Goal: Task Accomplishment & Management: Complete application form

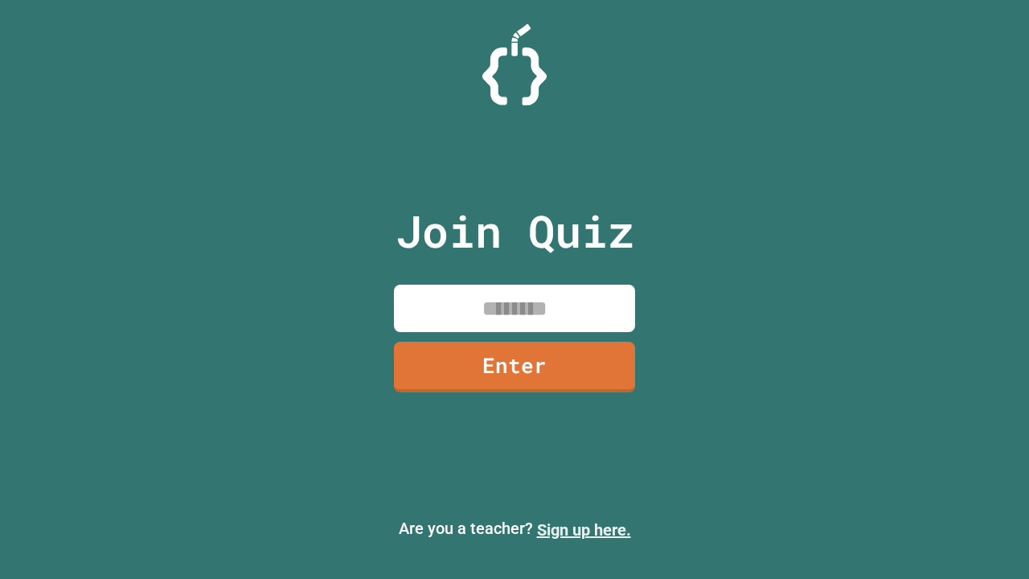
click at [584, 530] on link "Sign up here." at bounding box center [584, 529] width 94 height 19
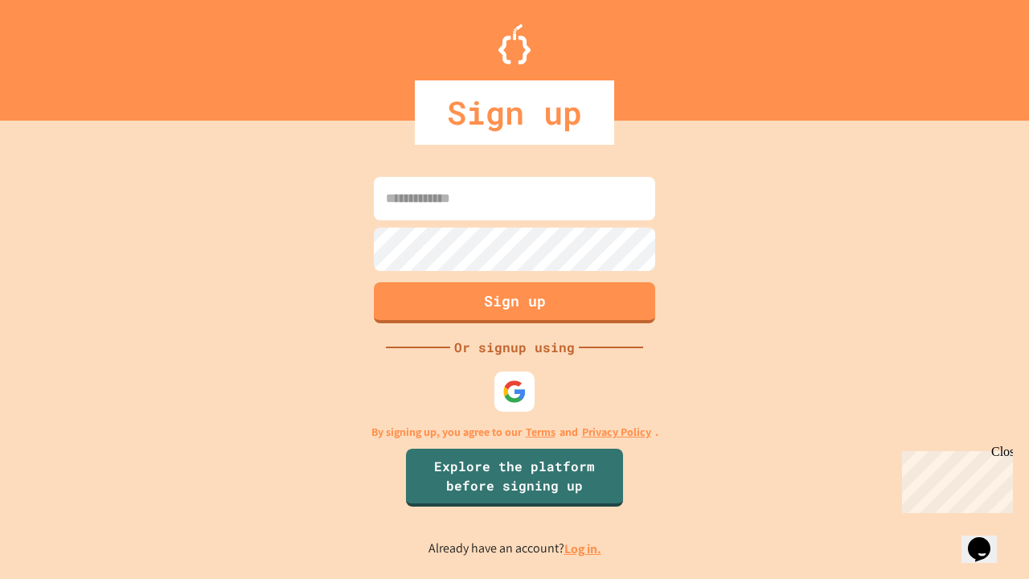
click at [584, 548] on link "Log in." at bounding box center [583, 548] width 37 height 17
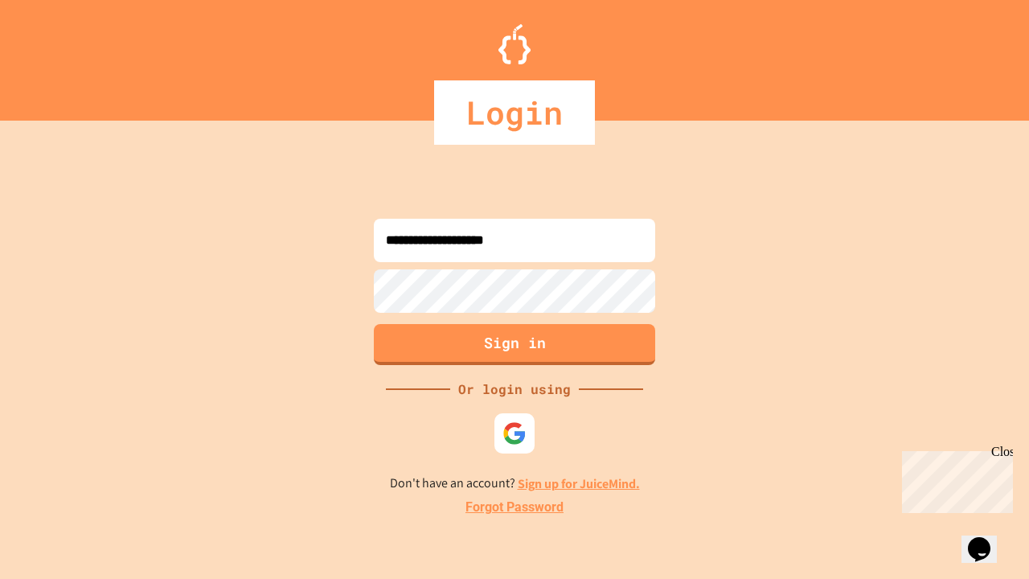
type input "**********"
